Goal: Task Accomplishment & Management: Manage account settings

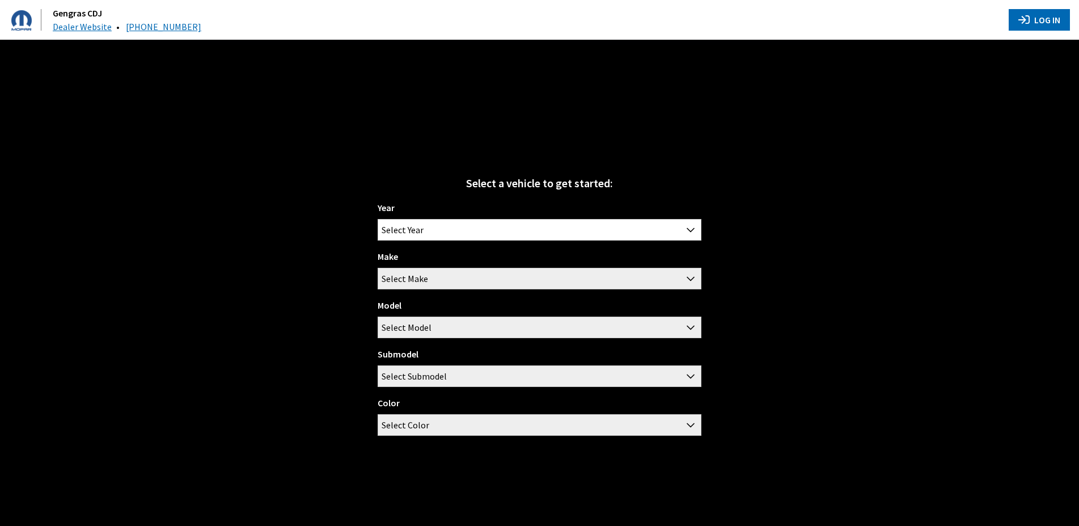
click at [1049, 19] on button "Log In" at bounding box center [1038, 20] width 61 height 22
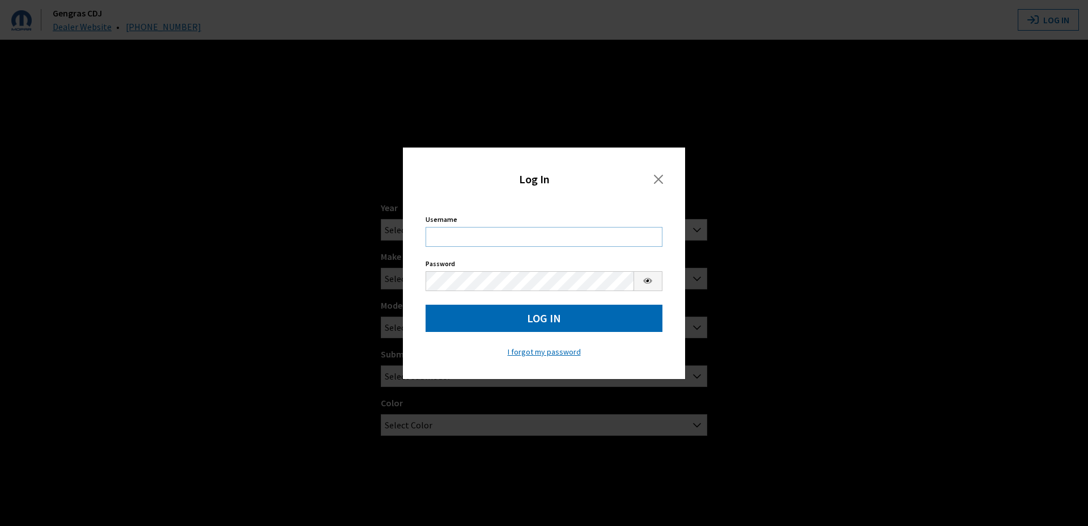
click at [499, 235] on input "Username" at bounding box center [544, 237] width 237 height 20
type input "acote"
click at [543, 313] on button "Log In" at bounding box center [544, 317] width 237 height 27
click at [533, 316] on button "Log In" at bounding box center [544, 317] width 237 height 27
click at [561, 317] on button "Log In" at bounding box center [544, 317] width 237 height 27
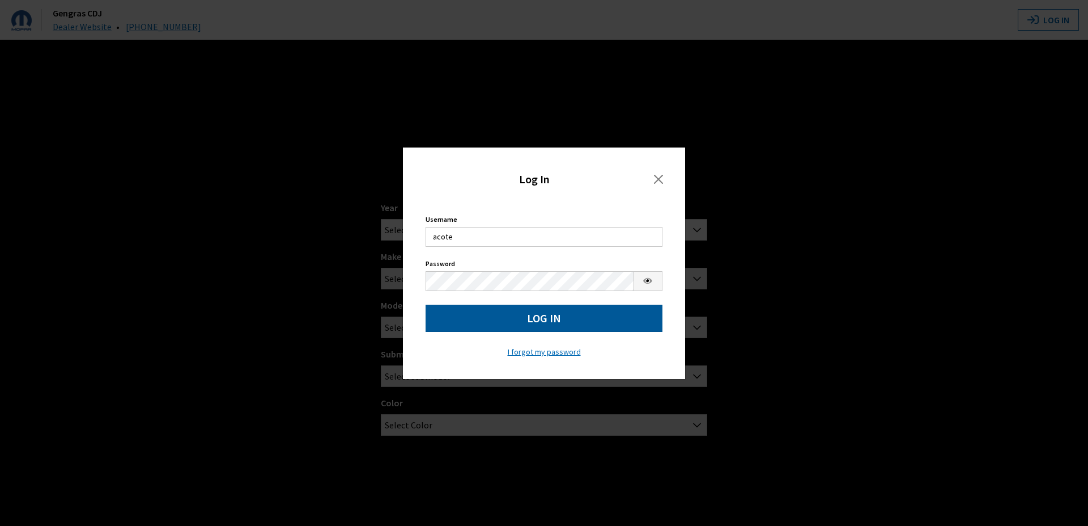
click at [561, 317] on button "Log In" at bounding box center [544, 317] width 237 height 27
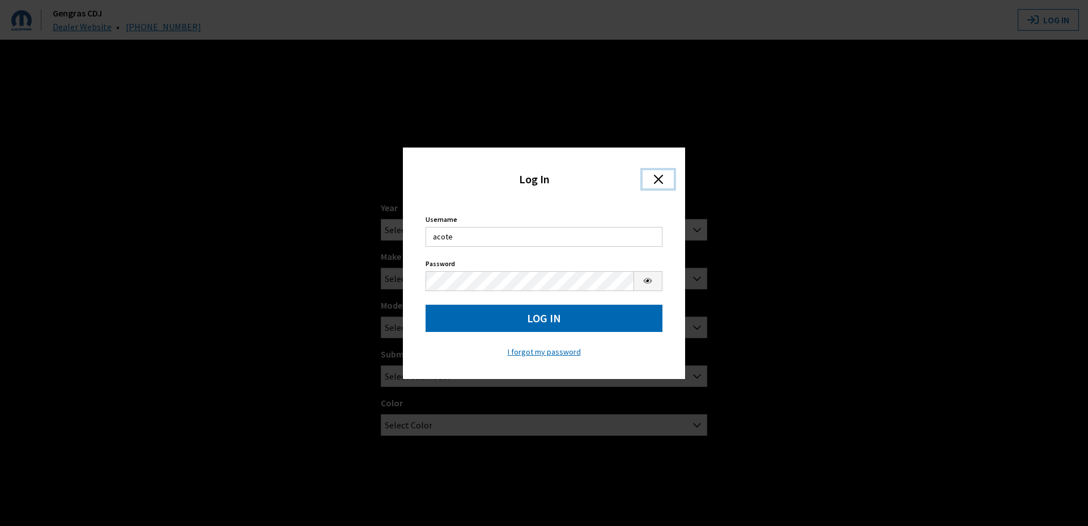
click at [661, 175] on button "Close" at bounding box center [658, 179] width 31 height 18
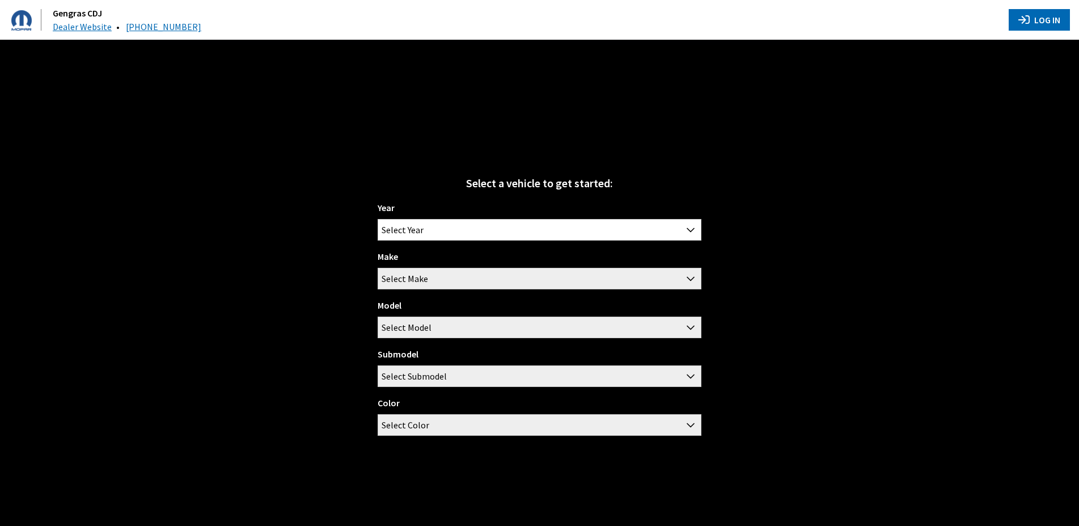
click at [1039, 14] on button "Log In" at bounding box center [1038, 20] width 61 height 22
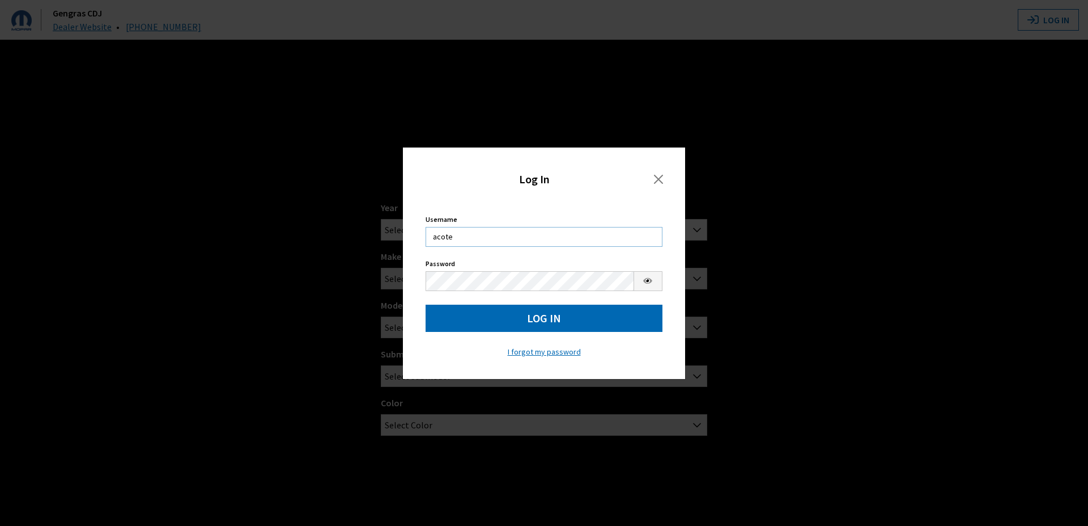
click at [602, 228] on input "acote" at bounding box center [544, 237] width 237 height 20
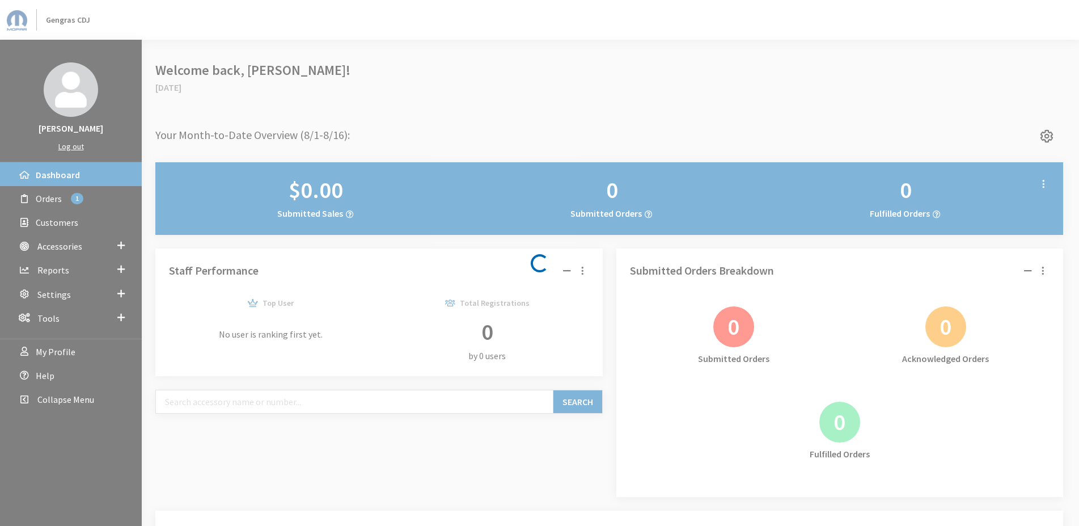
click at [76, 307] on div "Loading..." at bounding box center [539, 263] width 1079 height 526
click at [66, 296] on div "Loading..." at bounding box center [539, 263] width 1079 height 526
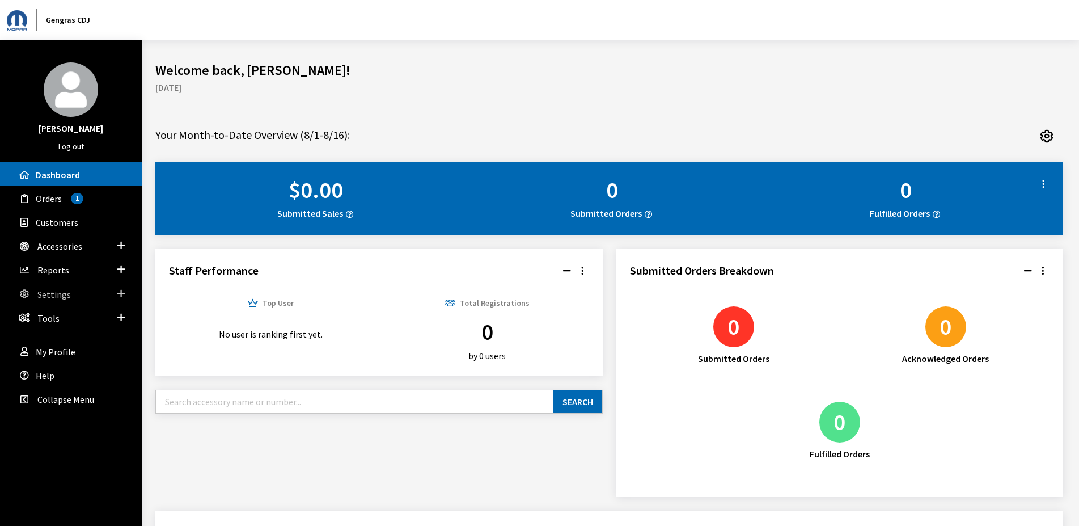
click at [125, 289] on link "Settings" at bounding box center [71, 294] width 142 height 24
click at [54, 316] on link "Catalog" at bounding box center [71, 316] width 142 height 21
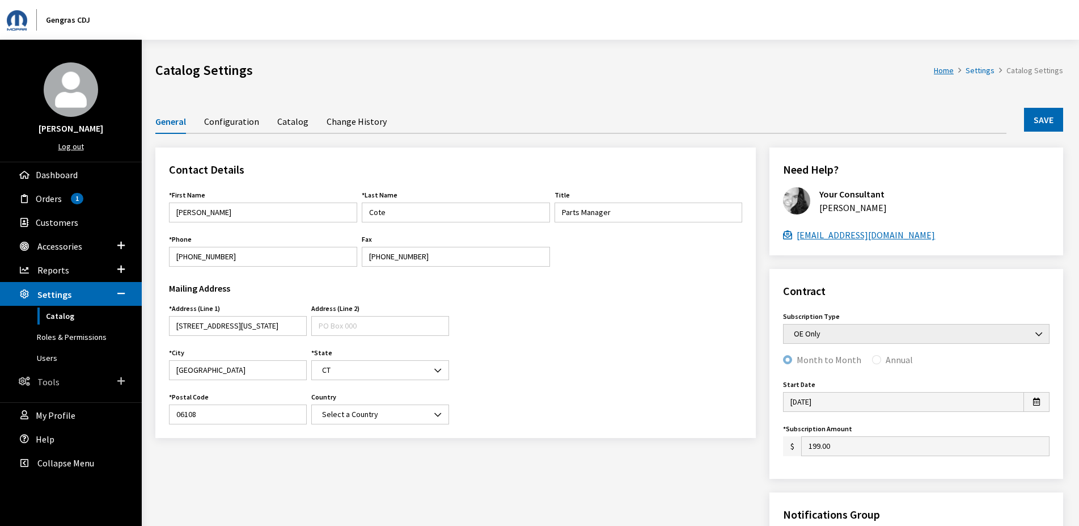
click at [124, 385] on span at bounding box center [120, 381] width 7 height 15
click at [118, 315] on span at bounding box center [120, 317] width 7 height 15
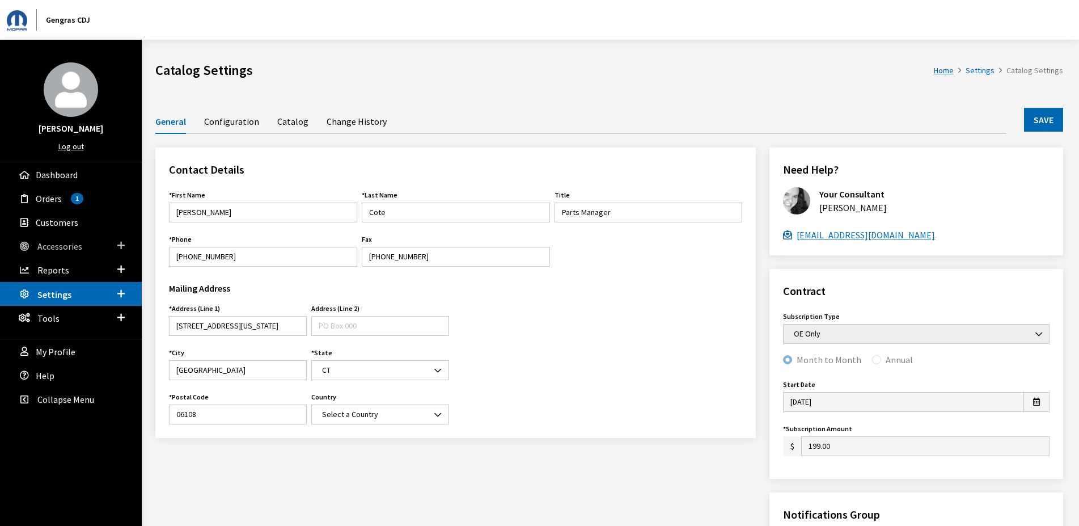
click at [123, 240] on span "Accessories" at bounding box center [120, 245] width 7 height 15
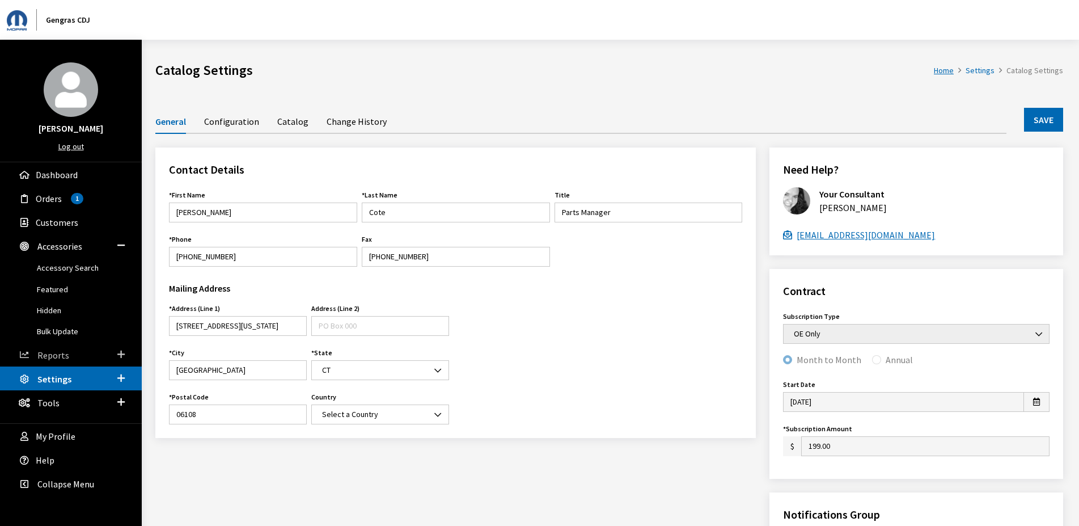
click at [116, 354] on link "Reports" at bounding box center [71, 354] width 142 height 24
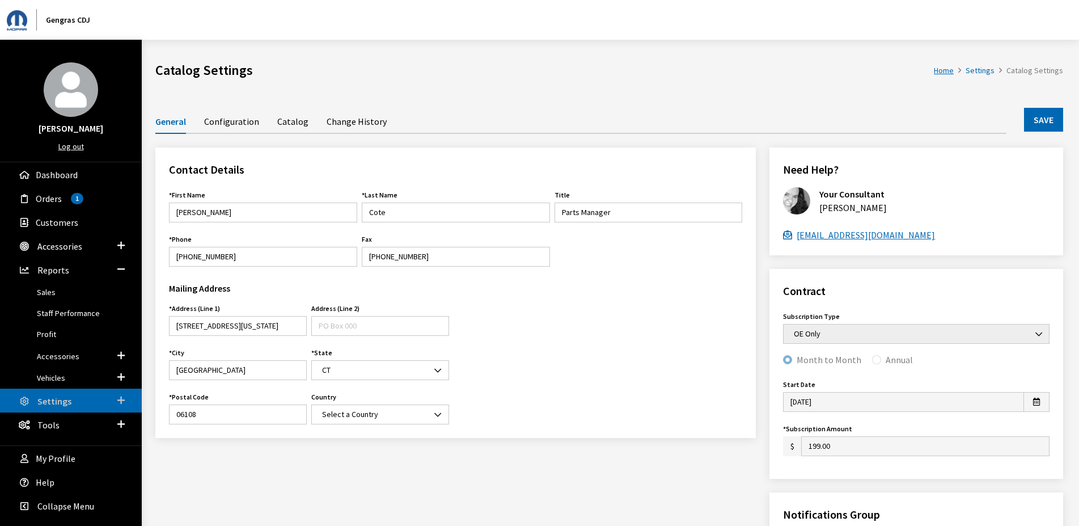
click at [125, 404] on link "Settings" at bounding box center [71, 400] width 142 height 24
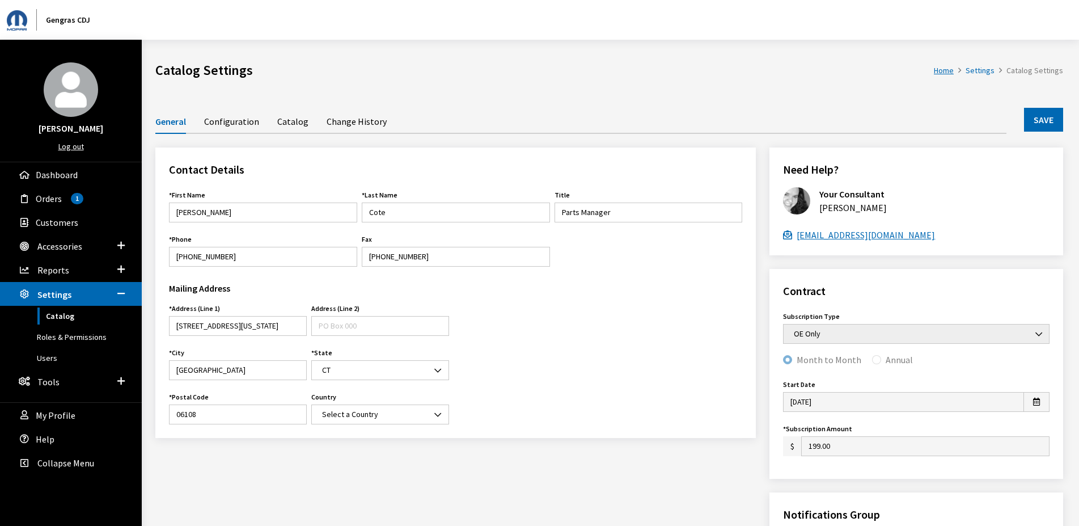
click at [232, 124] on link "Configuration" at bounding box center [231, 121] width 55 height 24
